Goal: Transaction & Acquisition: Book appointment/travel/reservation

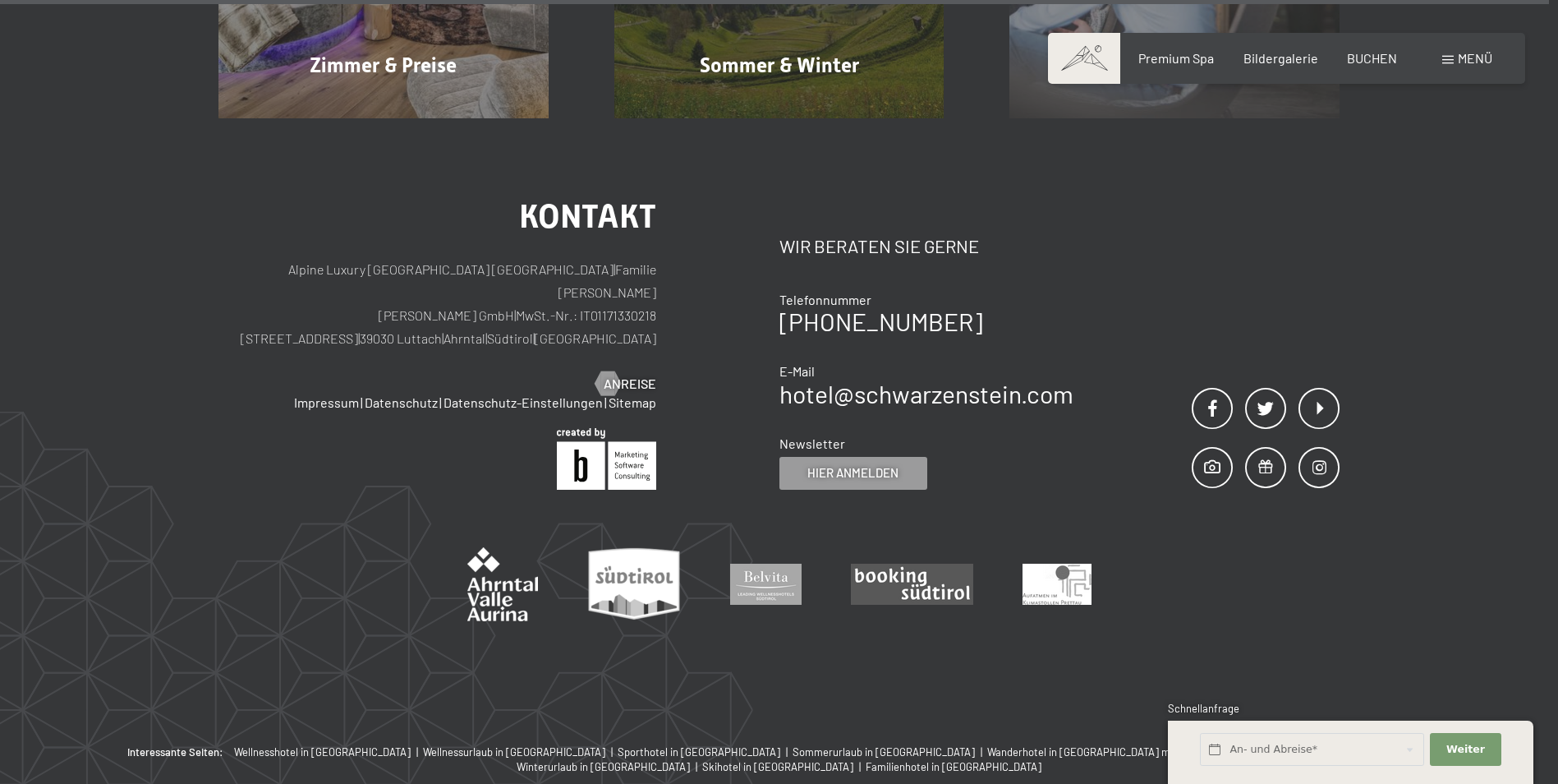
scroll to position [8347, 0]
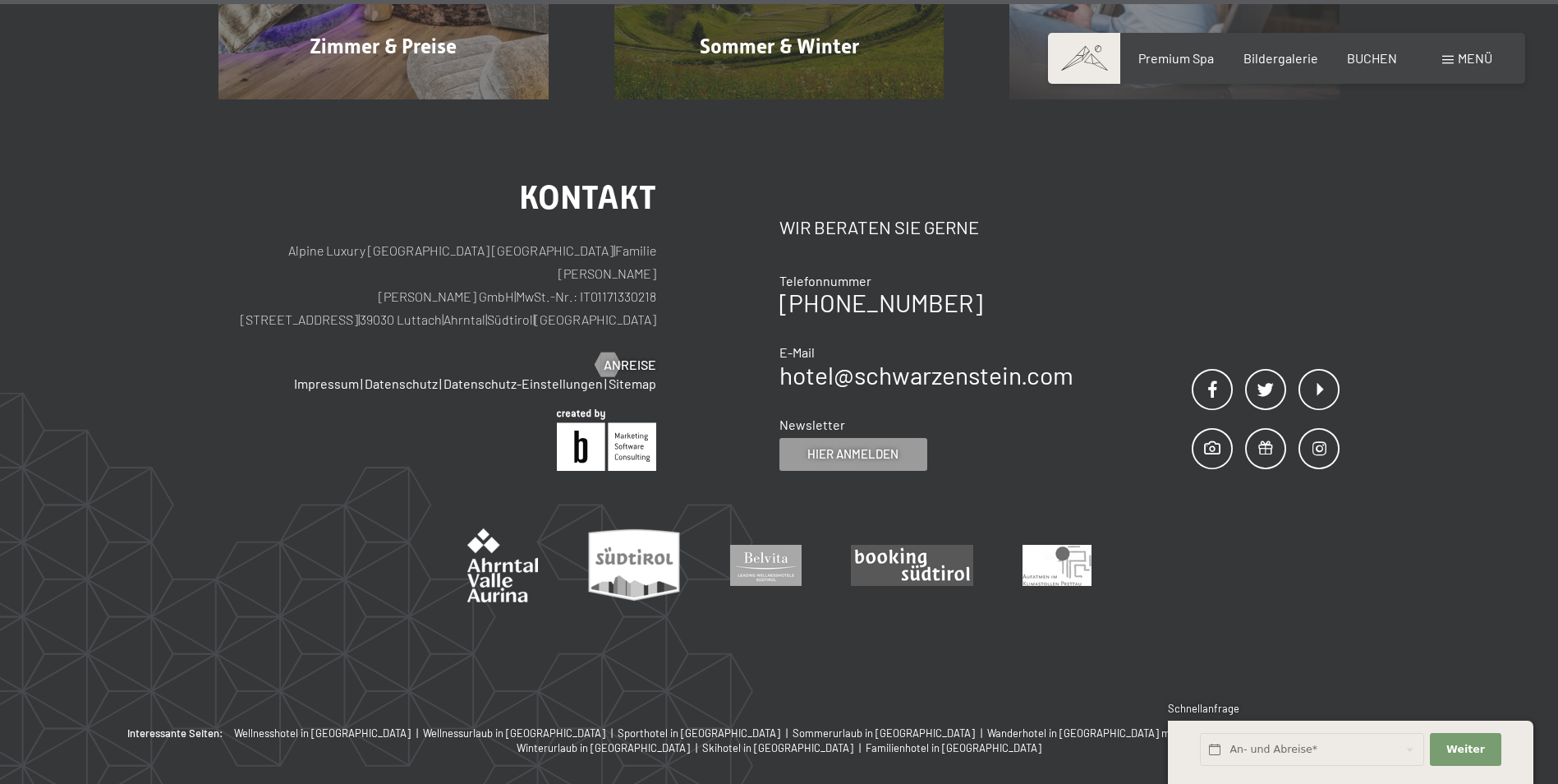
click at [1074, 245] on div "Kontakt Wir beraten Sie gerne Telefonnummer [PHONE_NUMBER] E-Mail hotel@ no-spa…" at bounding box center [1060, 326] width 561 height 290
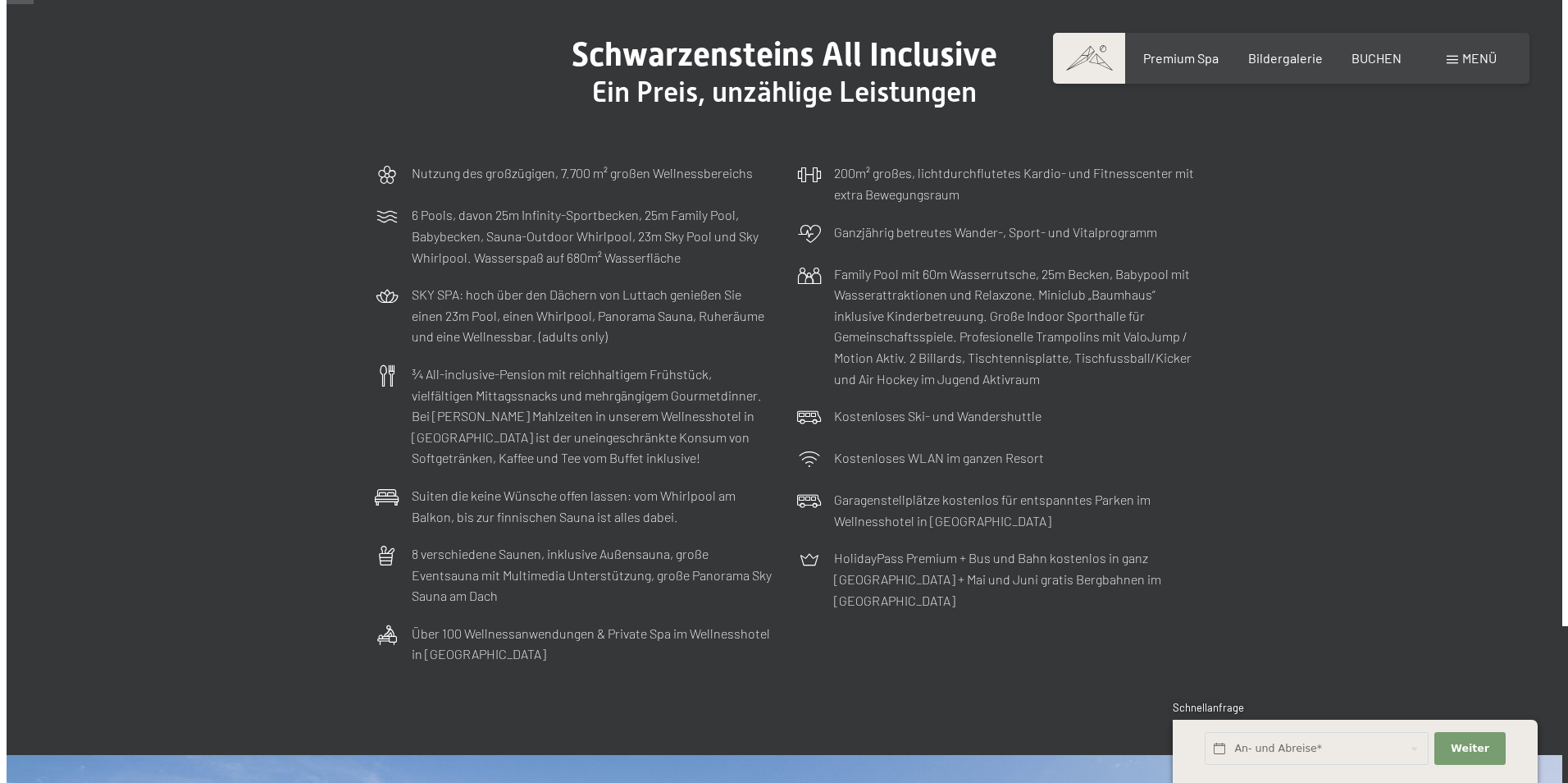
scroll to position [0, 0]
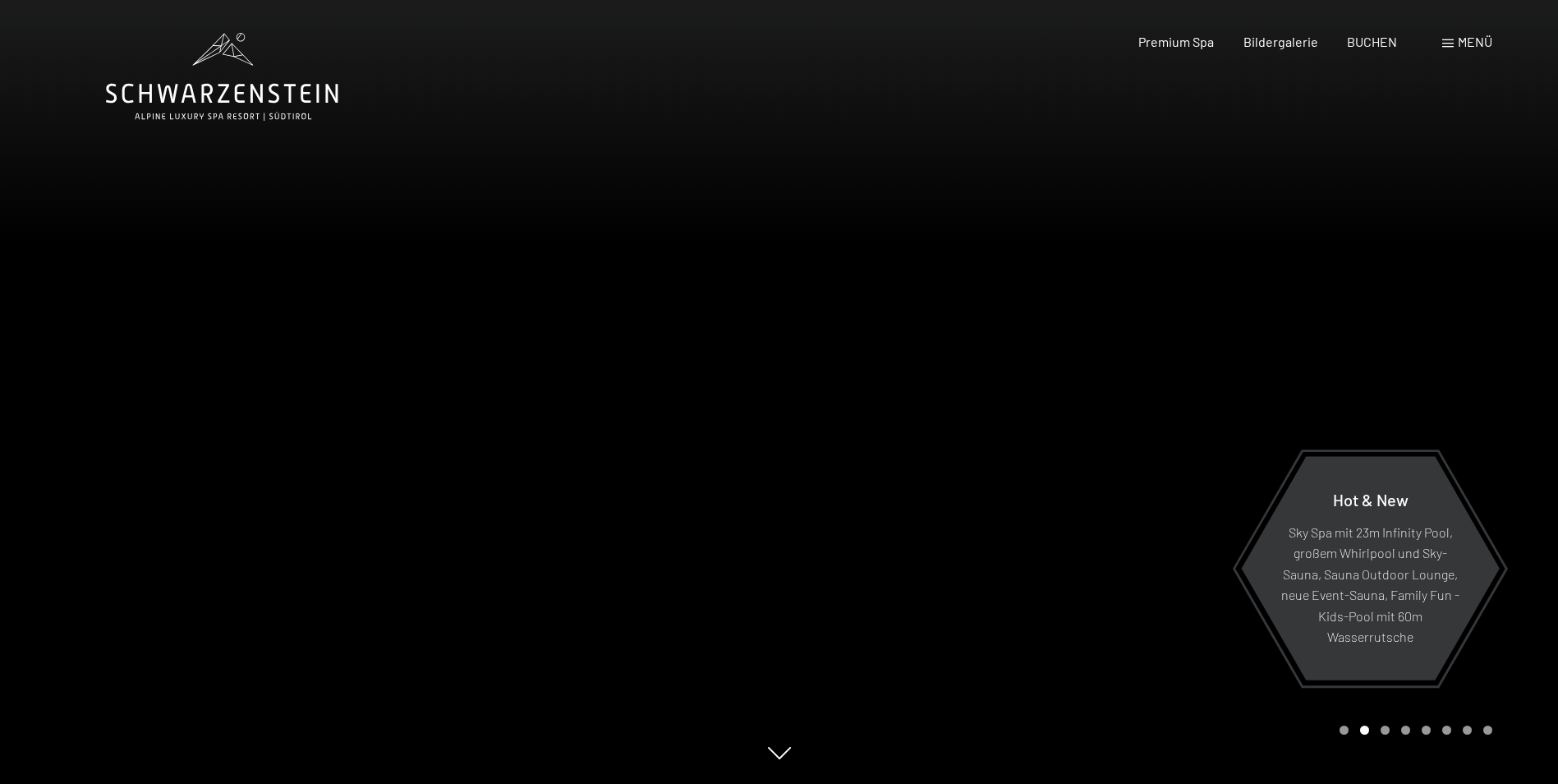
drag, startPoint x: 1464, startPoint y: 402, endPoint x: 1490, endPoint y: 79, distance: 324.0
click at [780, 244] on div at bounding box center [1169, 392] width 779 height 784
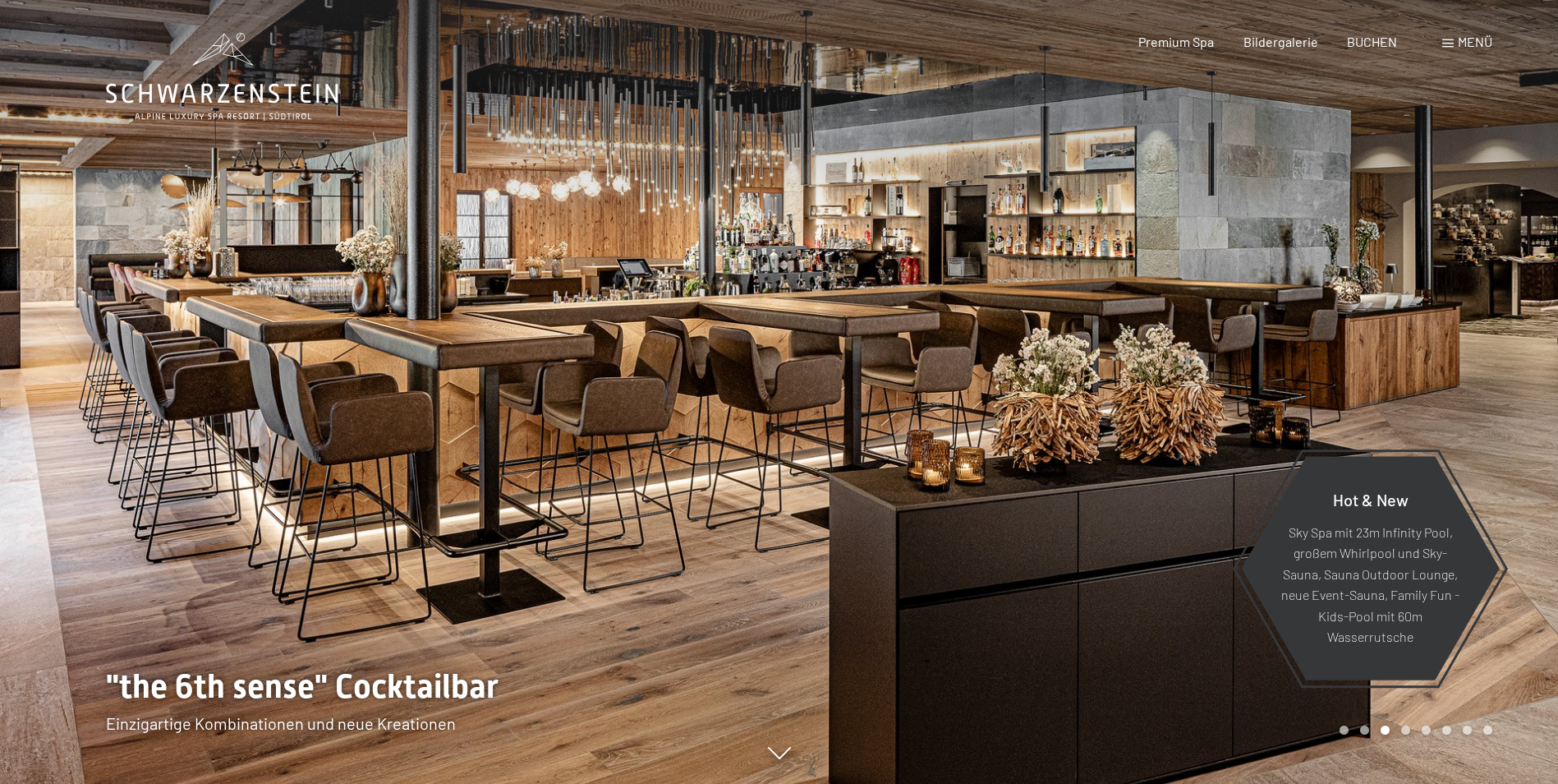
click at [1451, 44] on span at bounding box center [1448, 43] width 12 height 8
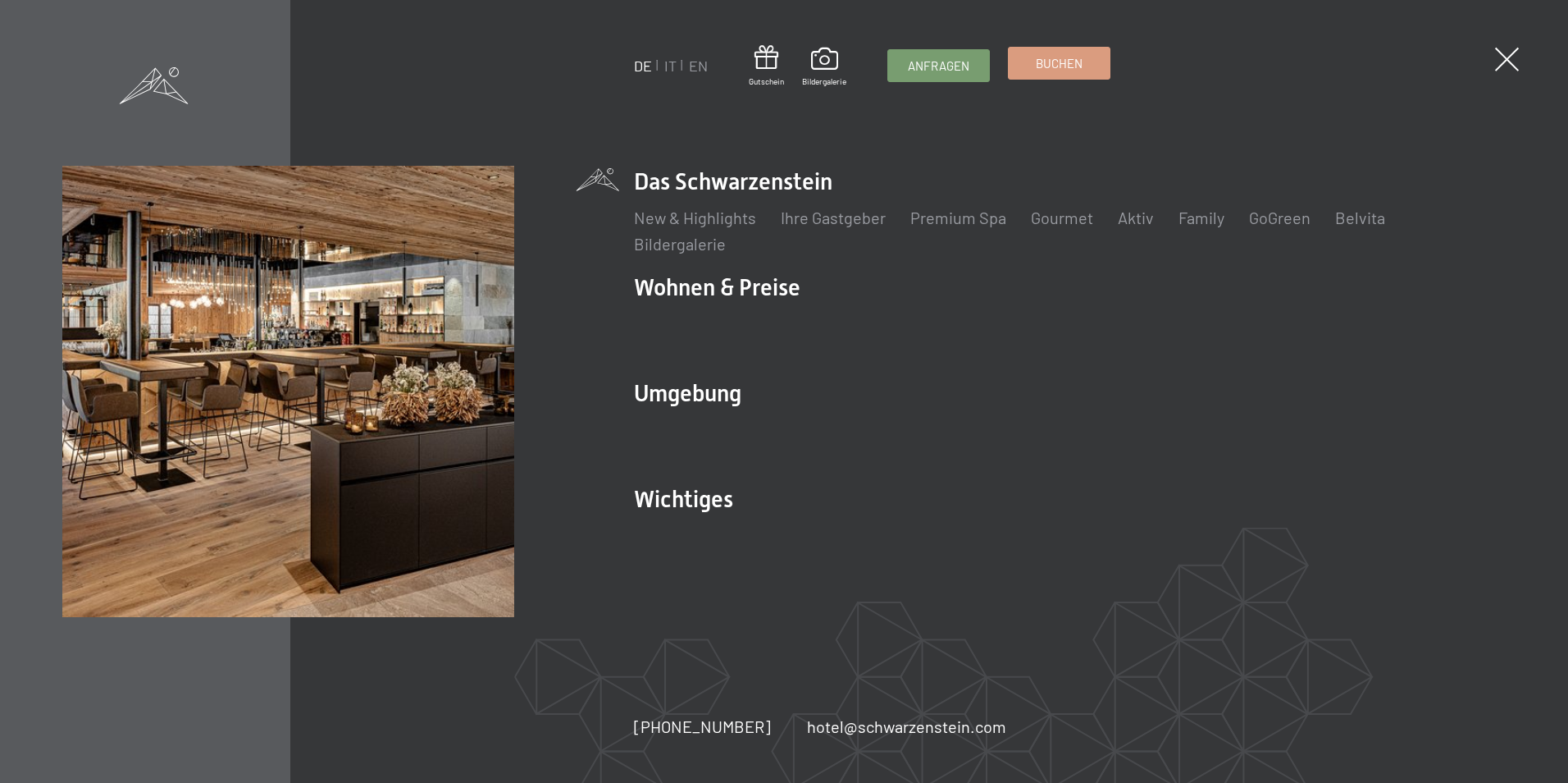
click at [1063, 77] on link "Buchen" at bounding box center [1058, 63] width 101 height 31
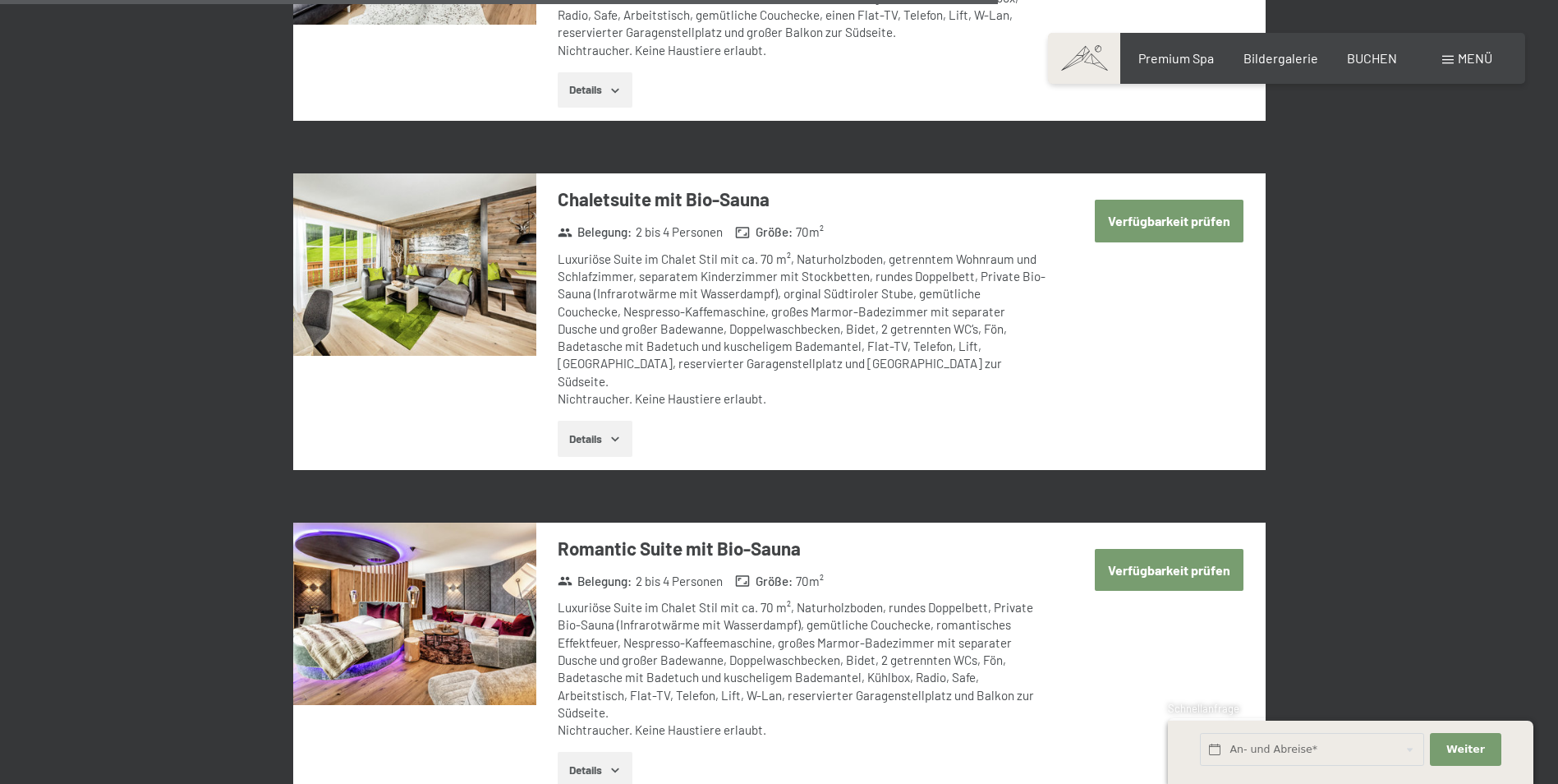
scroll to position [3584, 0]
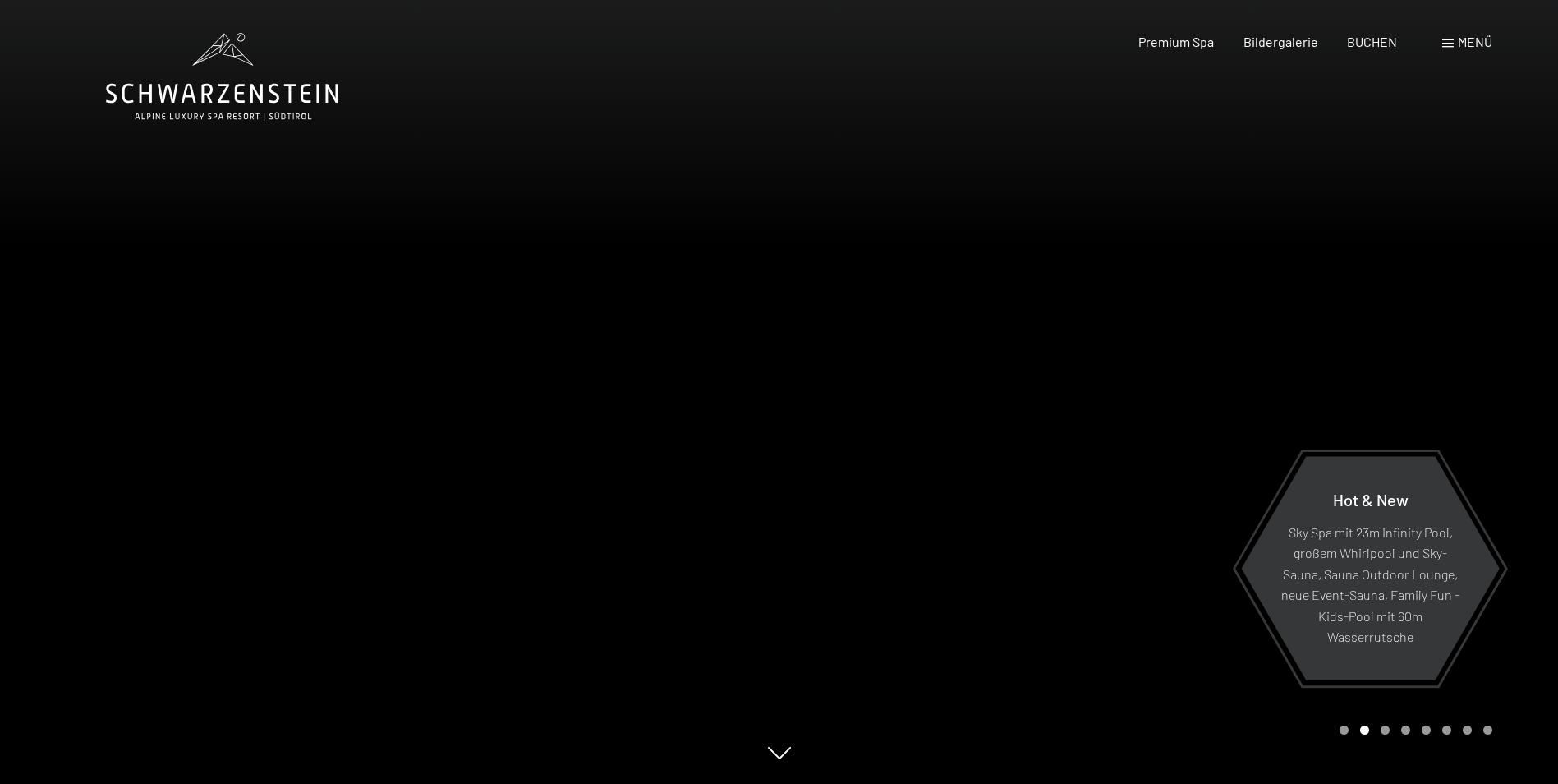
click at [1448, 43] on span at bounding box center [1448, 43] width 12 height 8
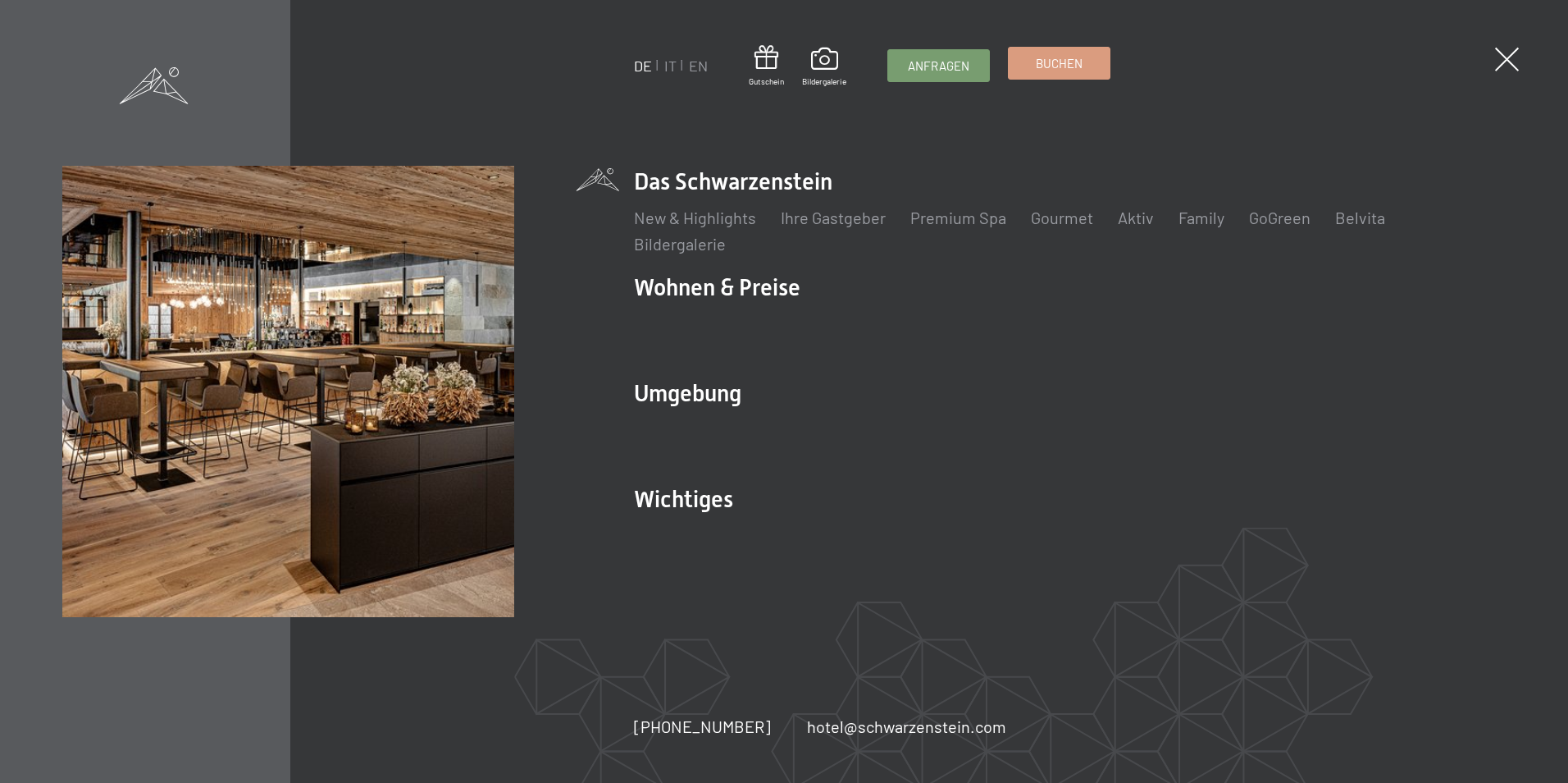
click at [1038, 63] on span "Buchen" at bounding box center [1058, 63] width 46 height 17
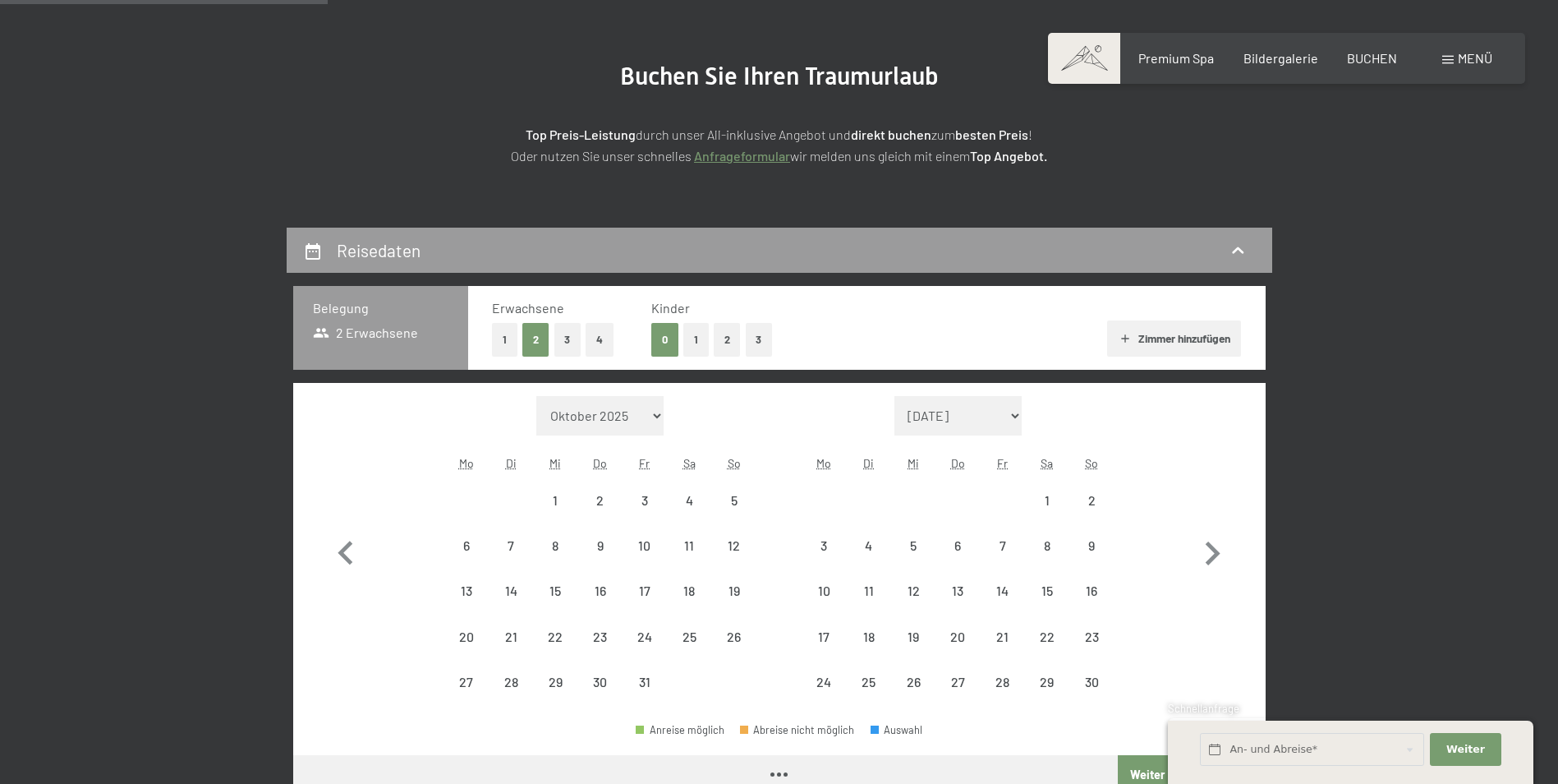
click at [506, 438] on div "Monat/Jahr Oktober 2025 November 2025 Dezember 2025 Januar 2026 Februar 2026 Mä…" at bounding box center [600, 550] width 312 height 309
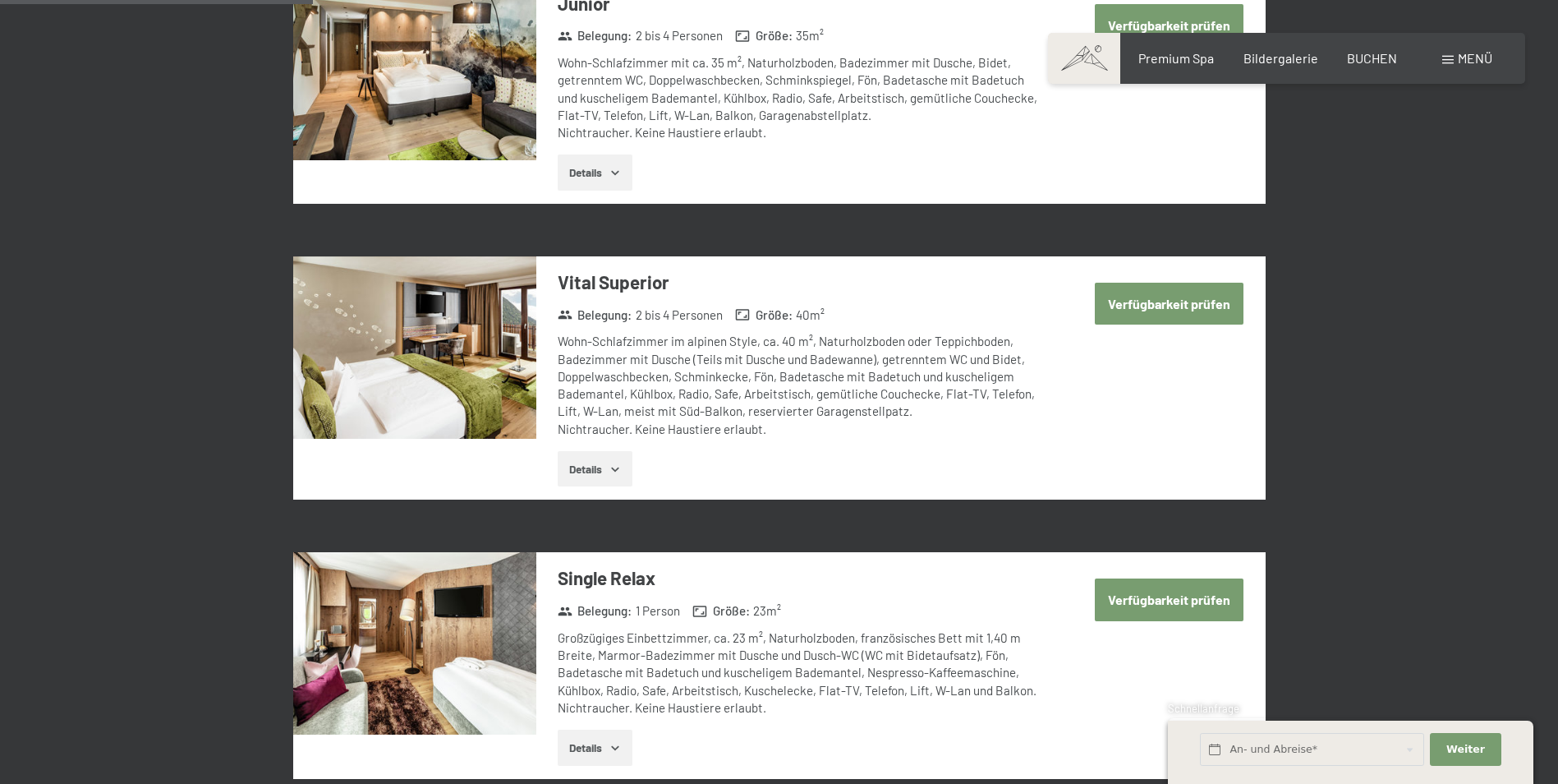
scroll to position [1150, 0]
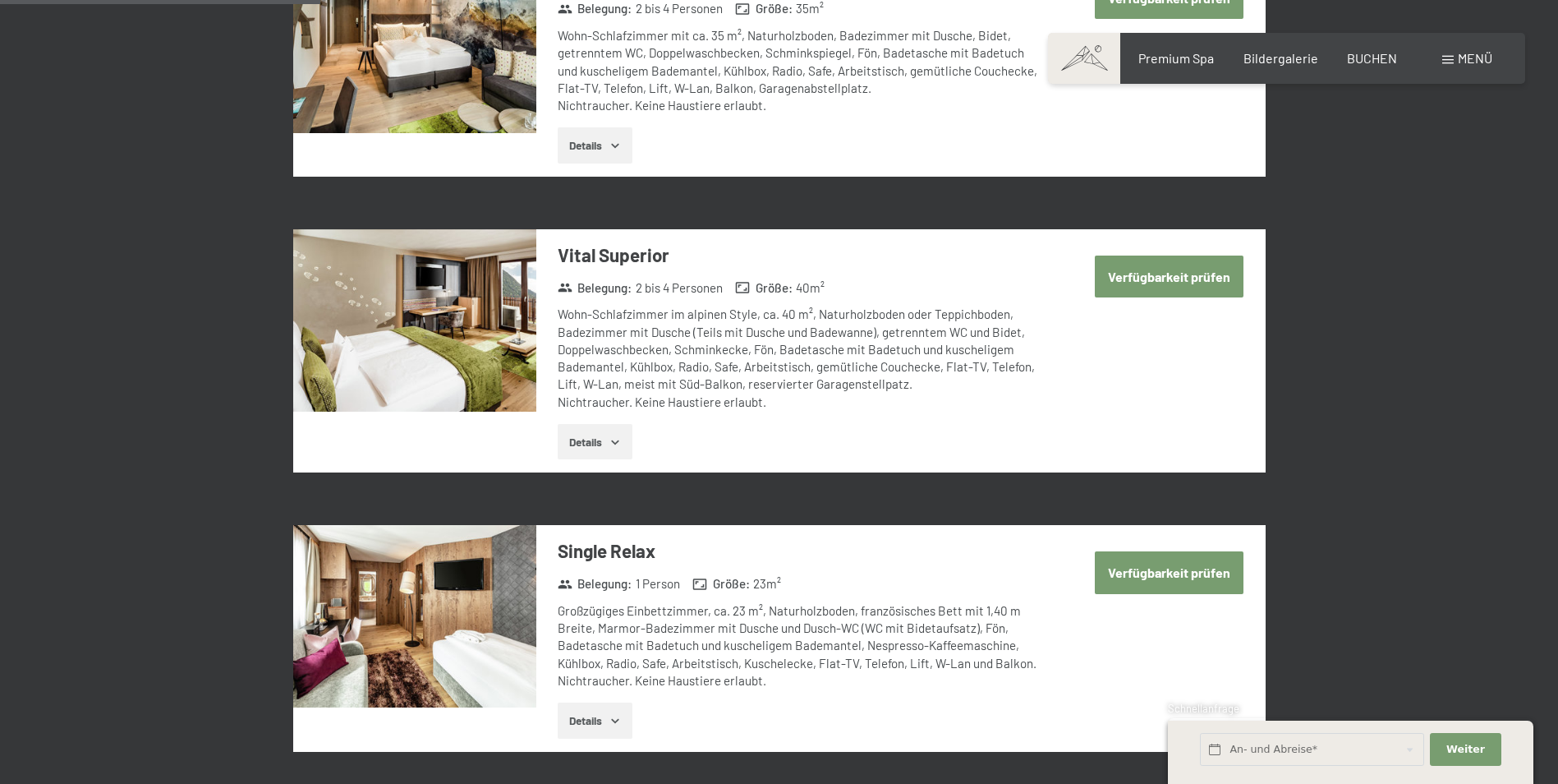
click at [1161, 274] on button "Verfügbarkeit prüfen" at bounding box center [1168, 277] width 148 height 42
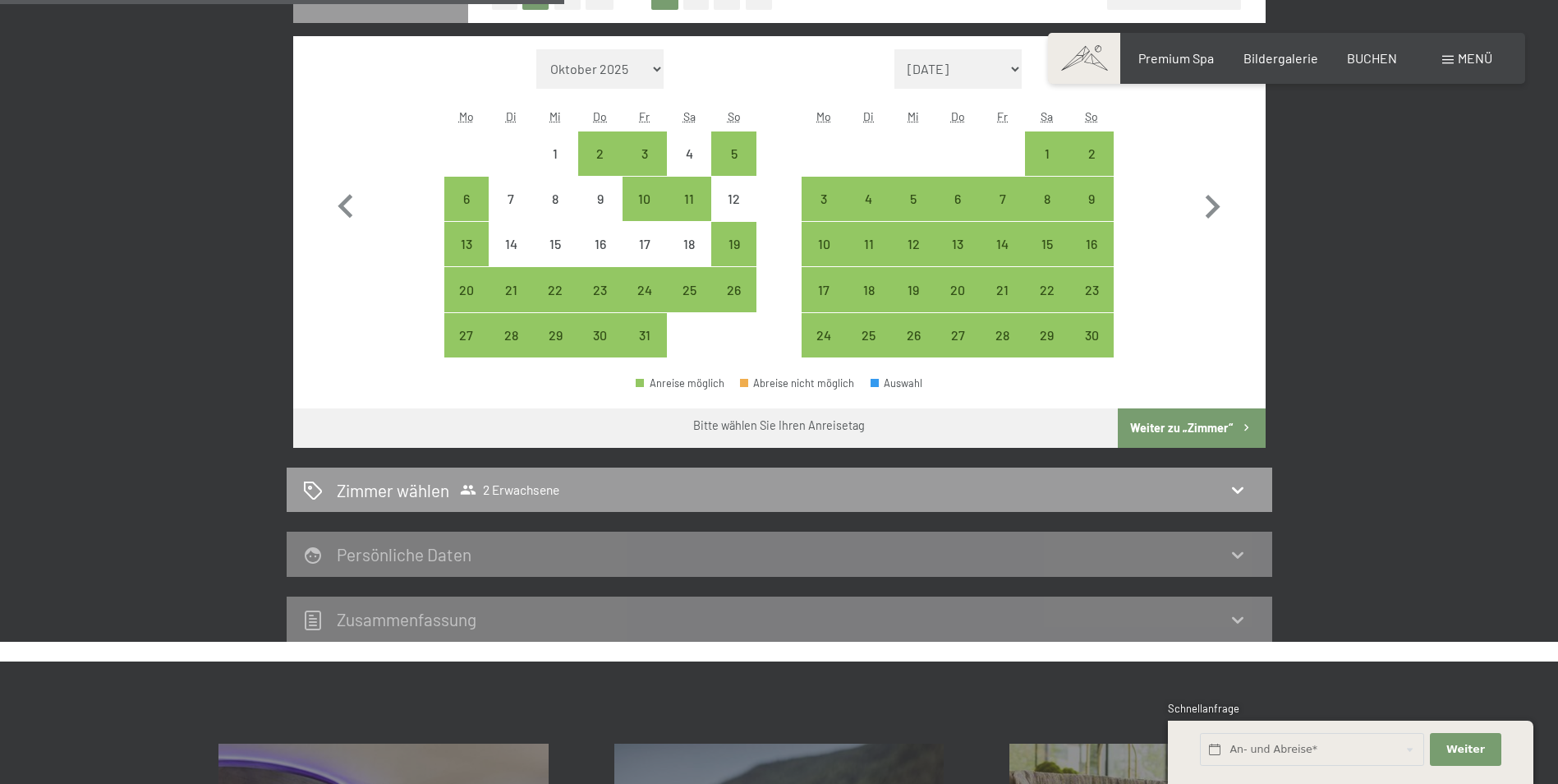
scroll to position [638, 0]
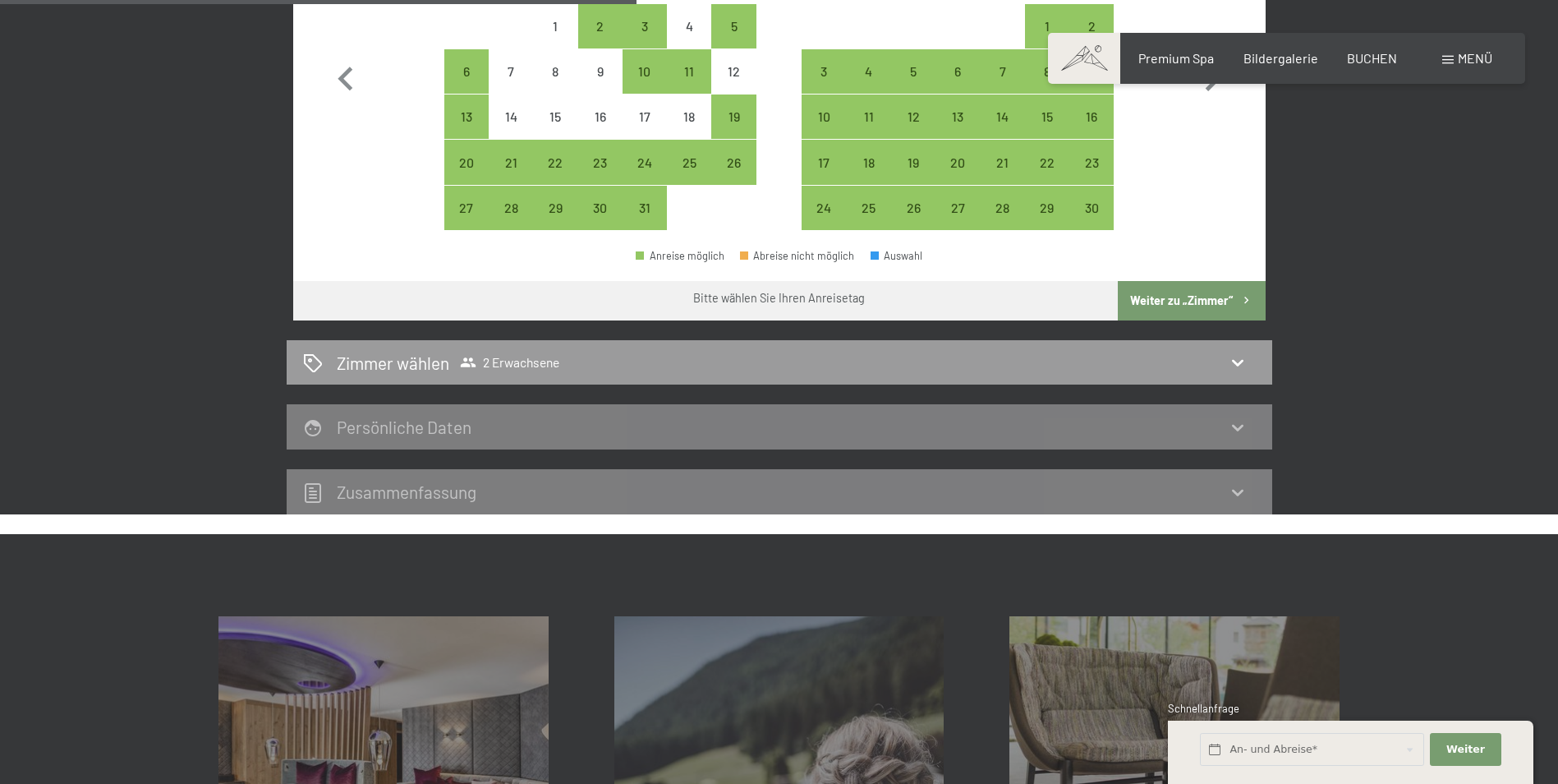
click at [538, 432] on div "Persönliche Daten" at bounding box center [779, 427] width 952 height 24
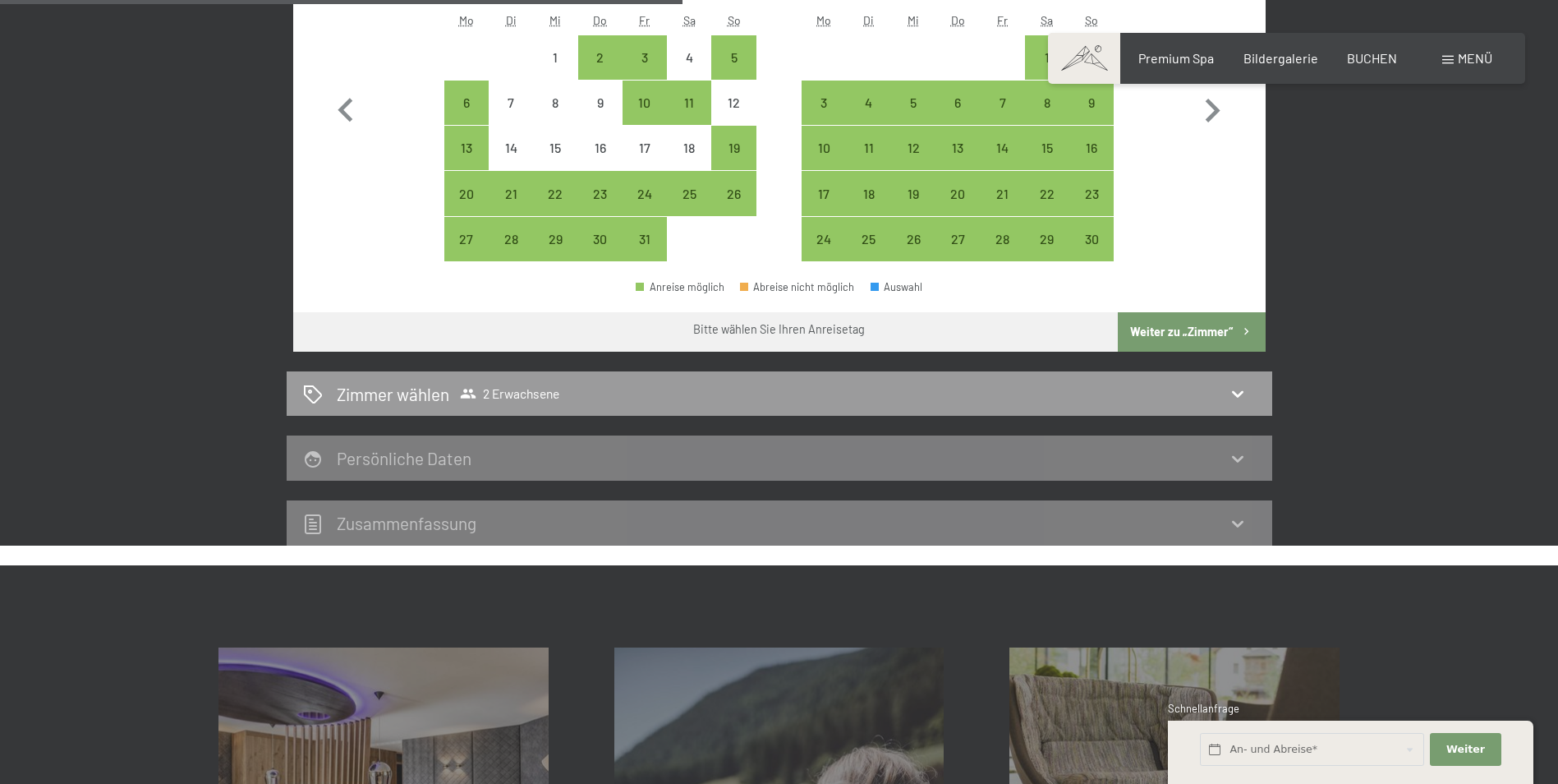
scroll to position [310, 0]
